Goal: Task Accomplishment & Management: Manage account settings

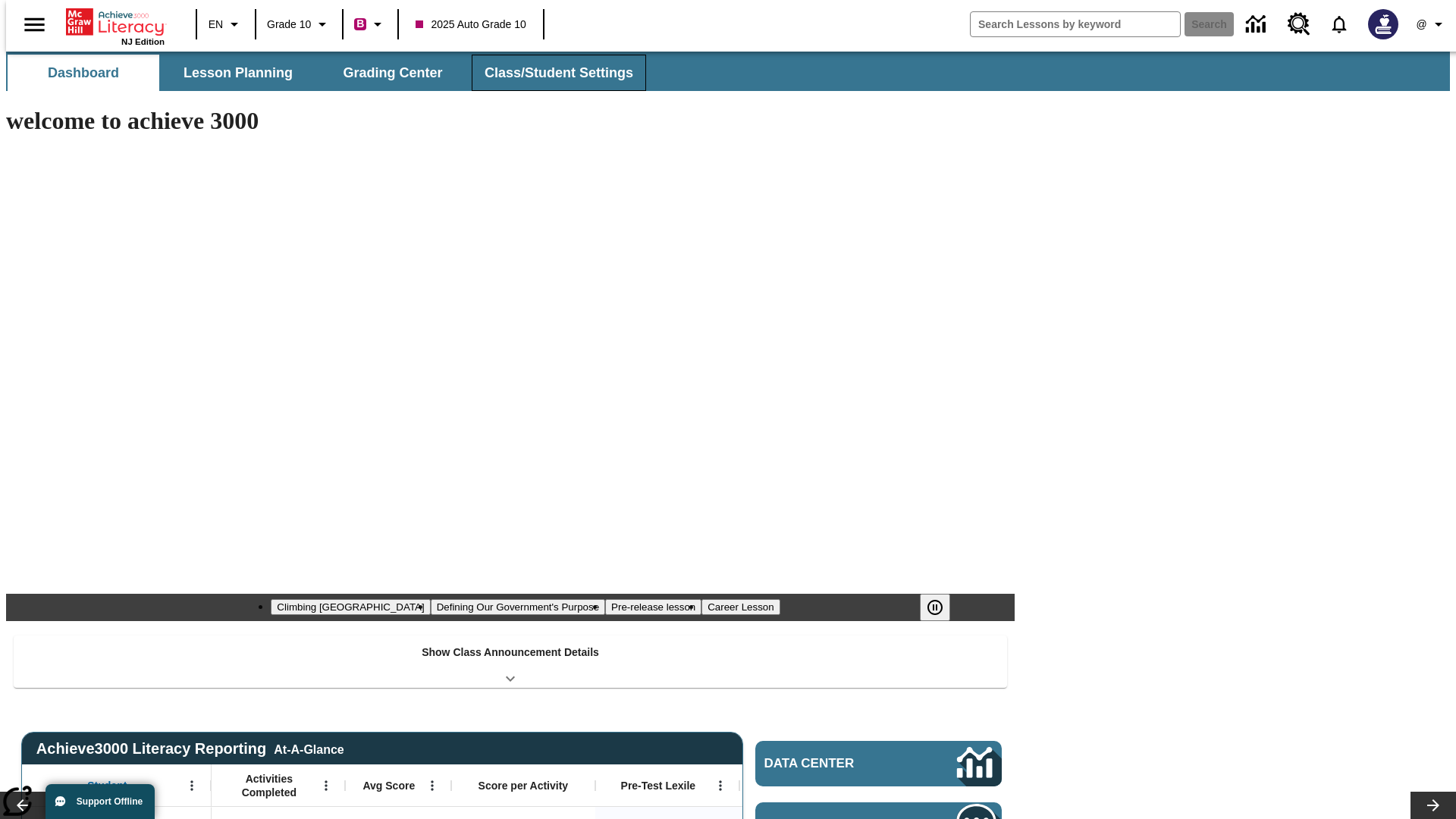
click at [551, 73] on button "Class/Student Settings" at bounding box center [559, 72] width 175 height 36
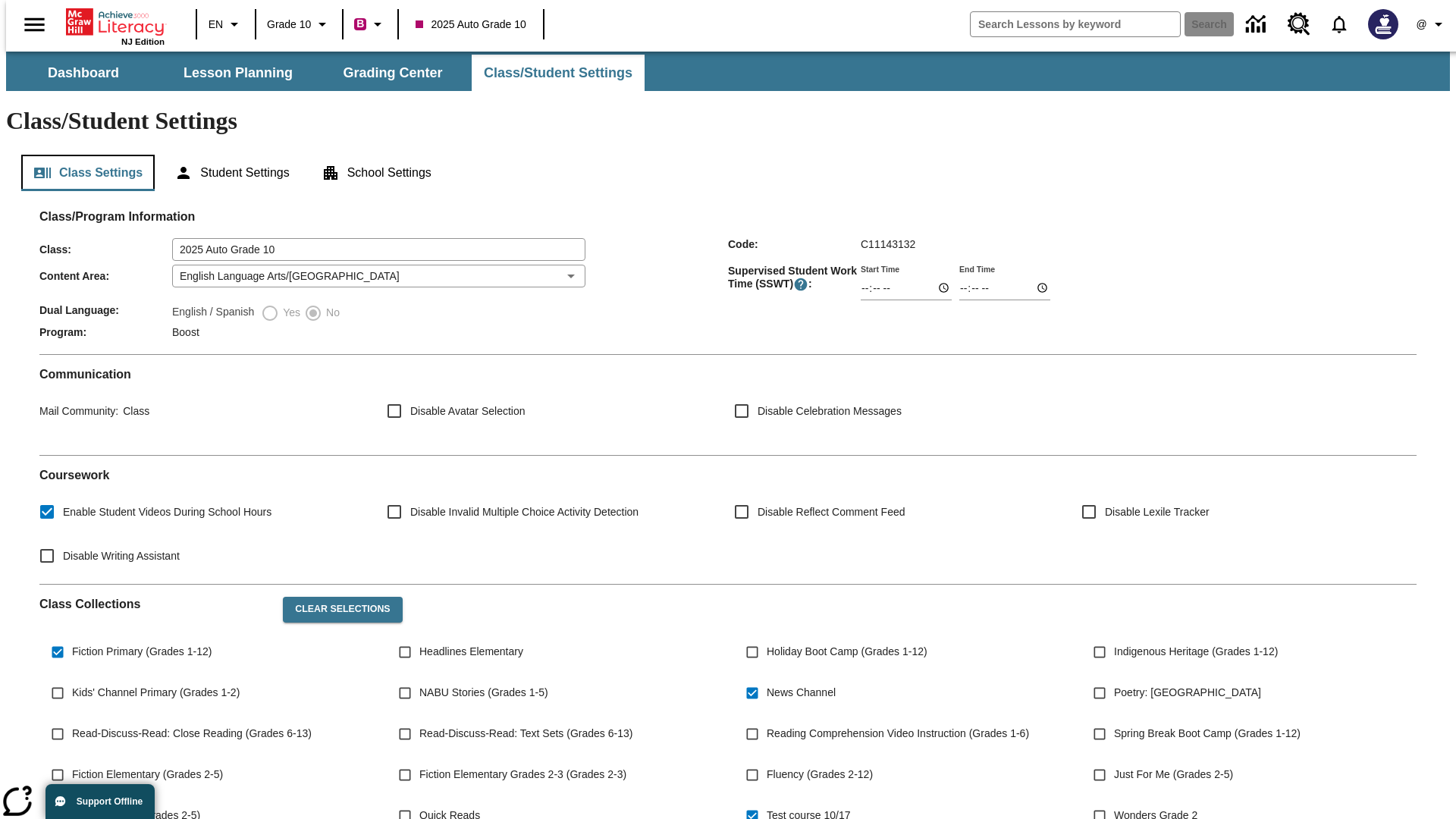
click at [82, 154] on button "Class Settings" at bounding box center [88, 172] width 134 height 36
click at [335, 597] on button "Clear Selections" at bounding box center [343, 610] width 119 height 25
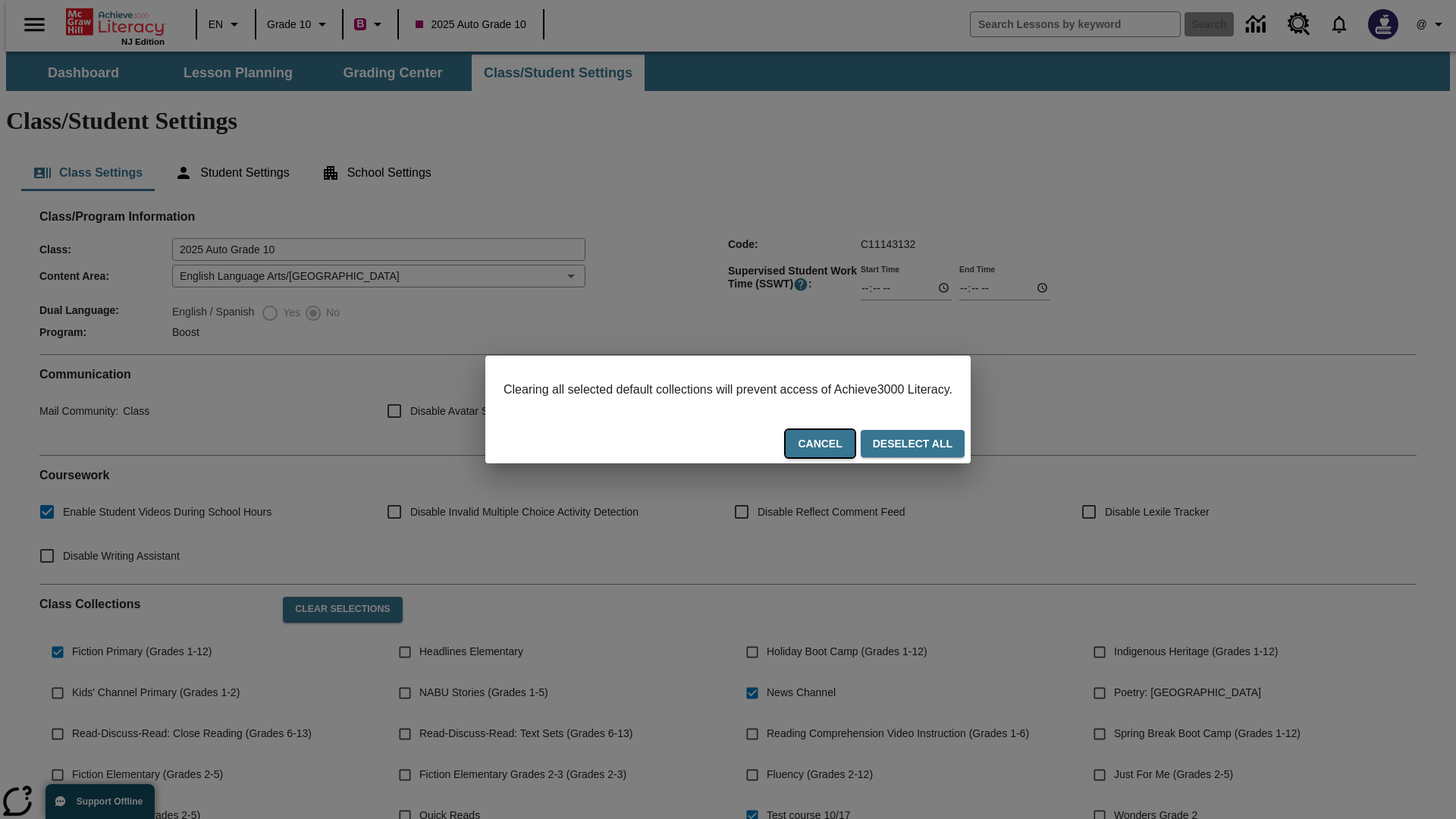
click at [839, 446] on button "Cancel" at bounding box center [820, 444] width 68 height 28
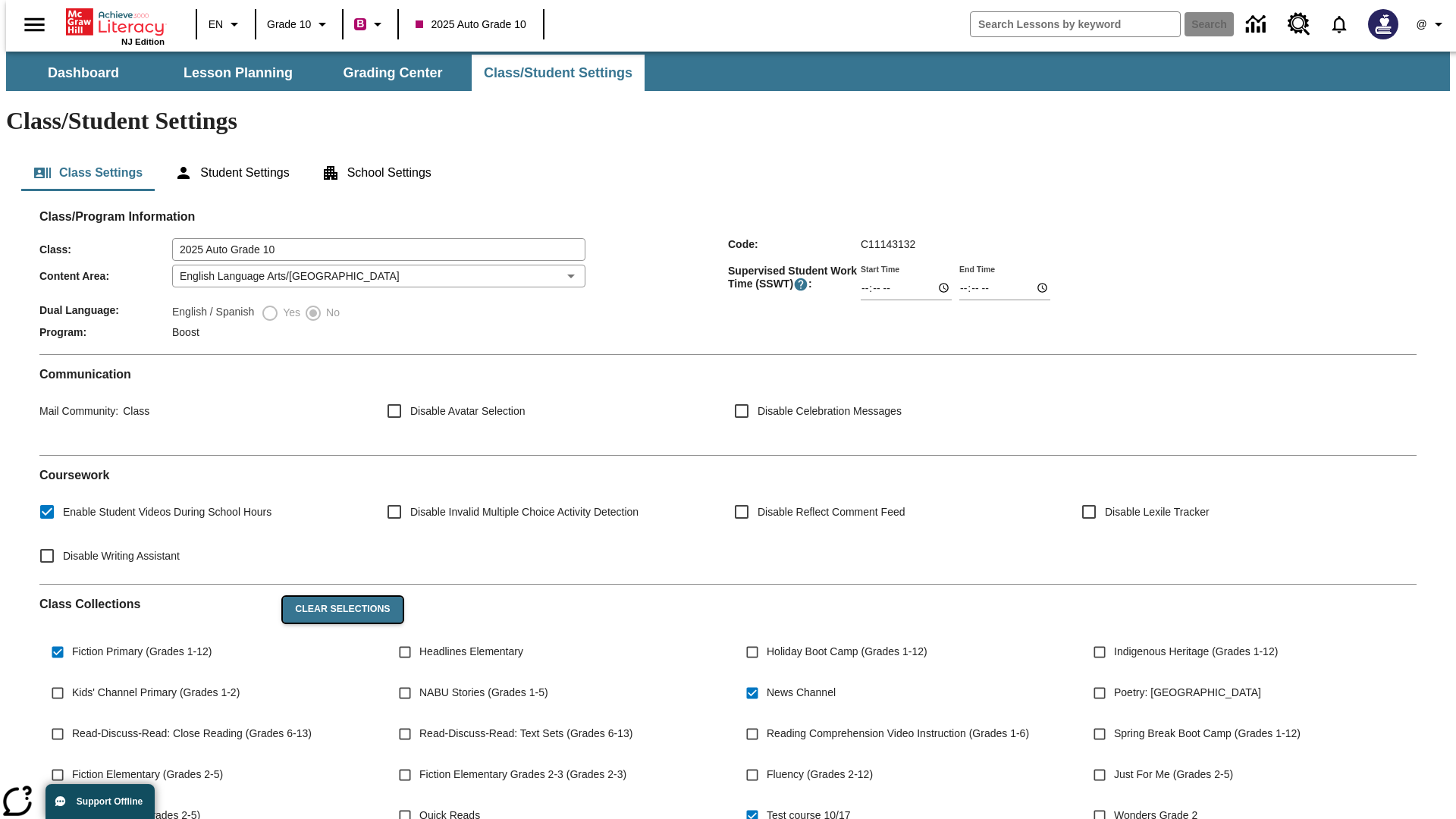
click at [335, 597] on button "Clear Selections" at bounding box center [343, 610] width 119 height 25
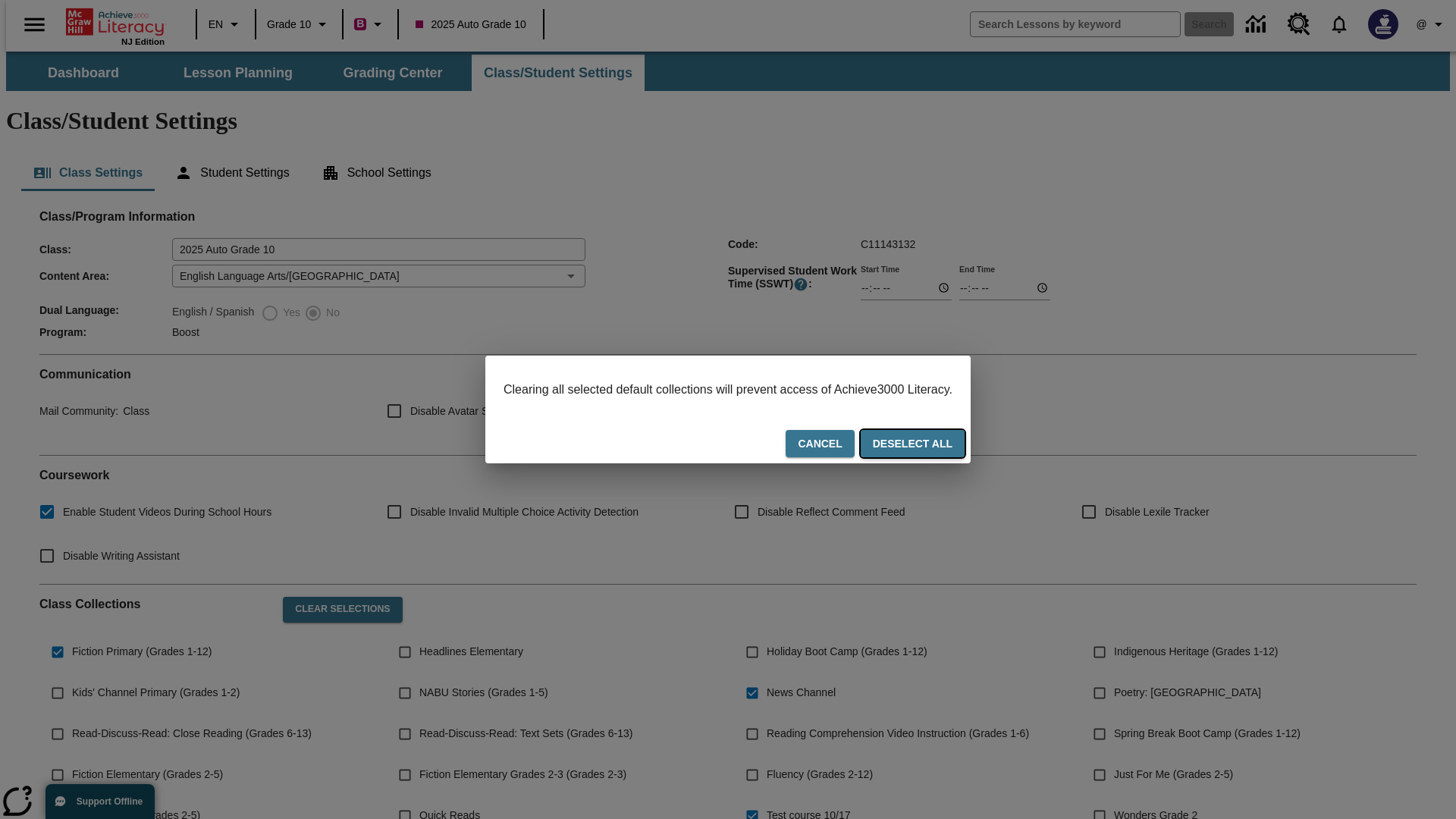
click at [927, 446] on button "Deselect All" at bounding box center [913, 444] width 104 height 28
checkbox input "false"
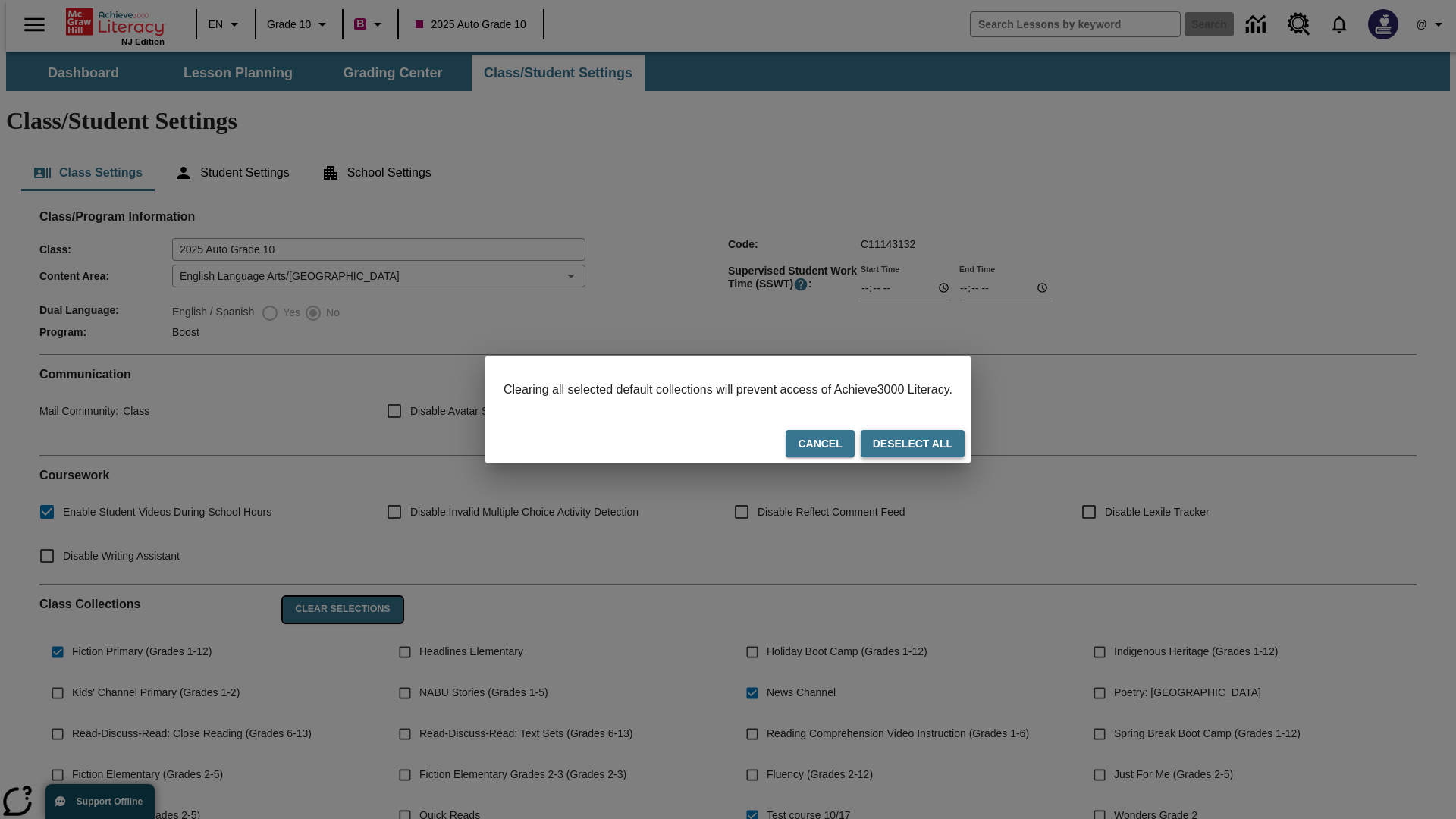
checkbox input "false"
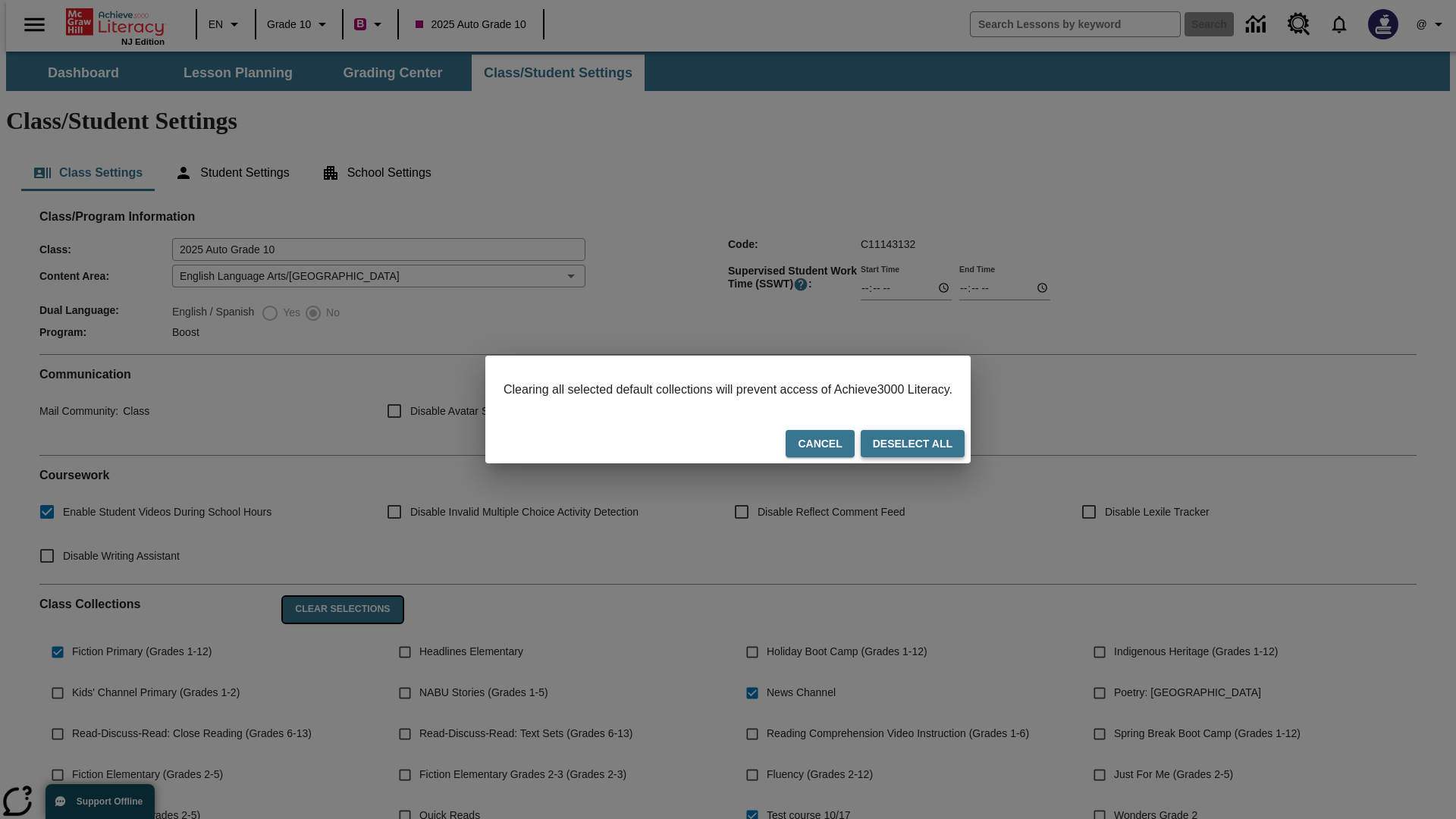
checkbox input "false"
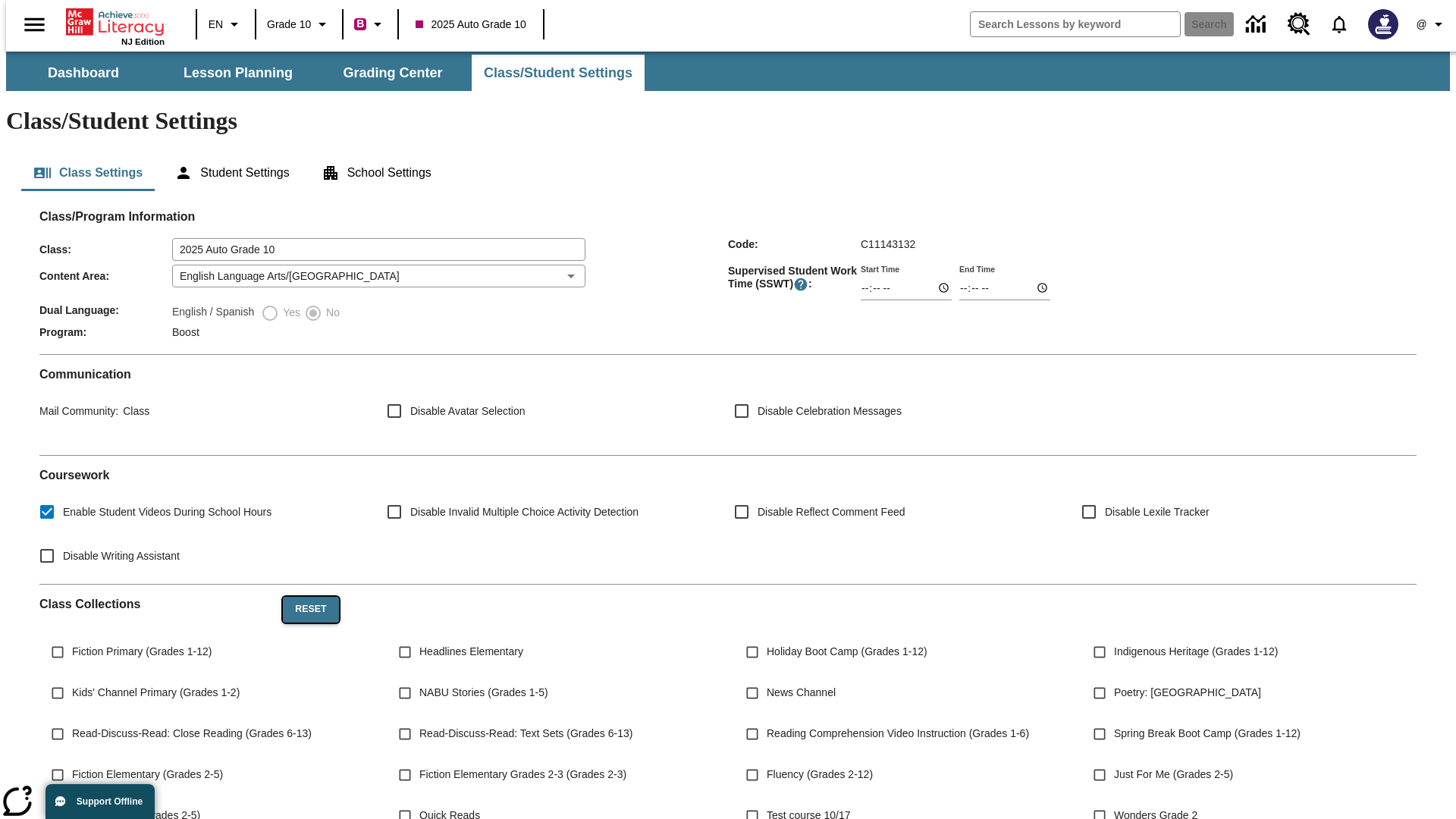
click at [305, 597] on button "Reset" at bounding box center [311, 610] width 56 height 25
checkbox input "true"
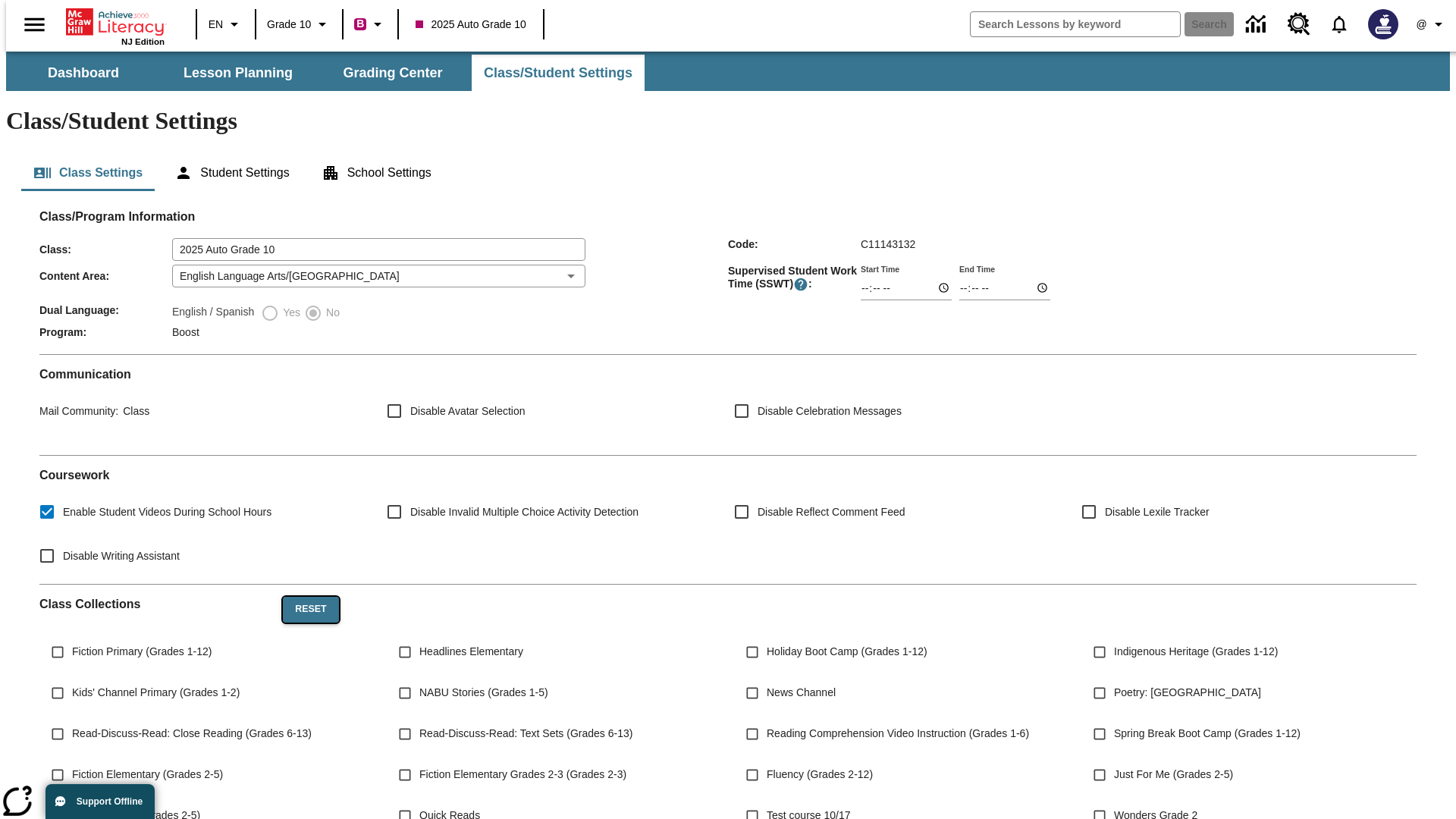
checkbox input "true"
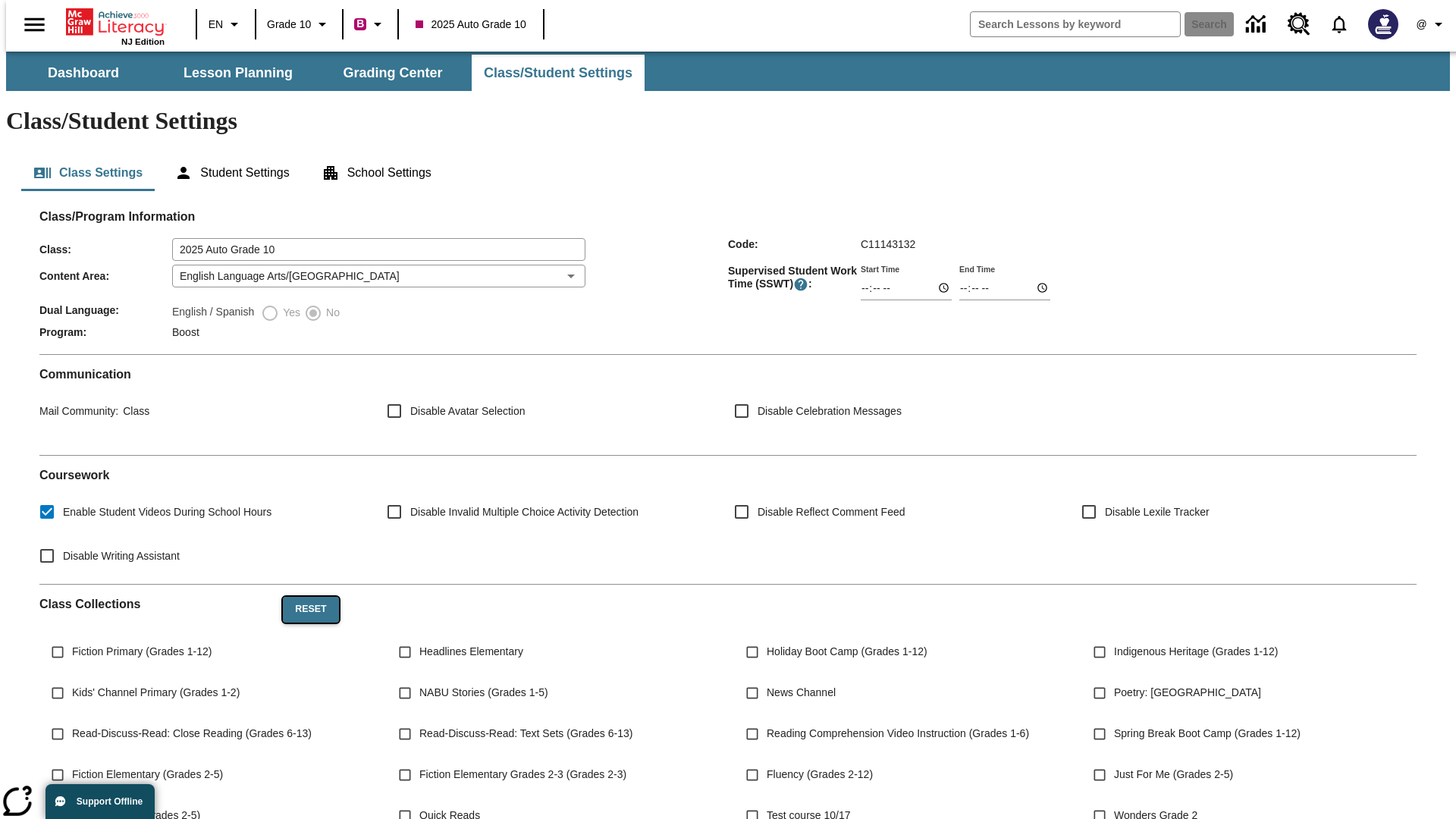
checkbox input "true"
